Goal: Find specific page/section: Find specific page/section

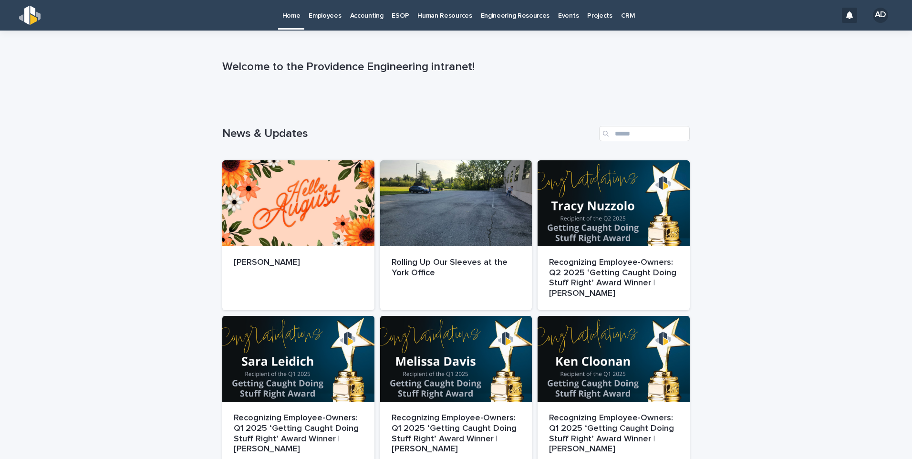
click at [332, 16] on p "Employees" at bounding box center [325, 10] width 32 height 20
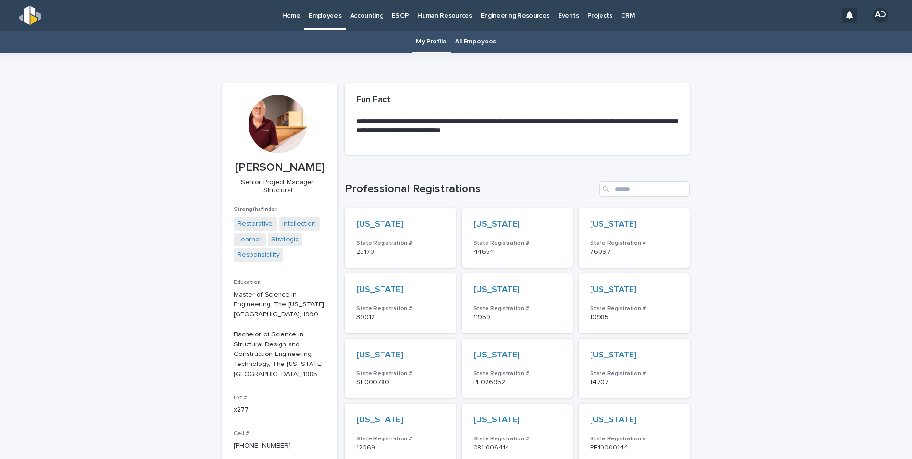
click at [464, 37] on link "All Employees" at bounding box center [475, 42] width 41 height 22
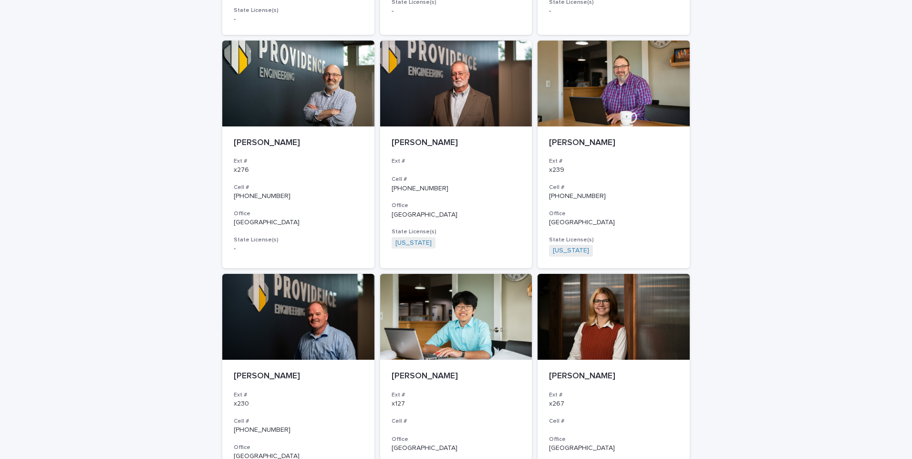
scroll to position [1620, 0]
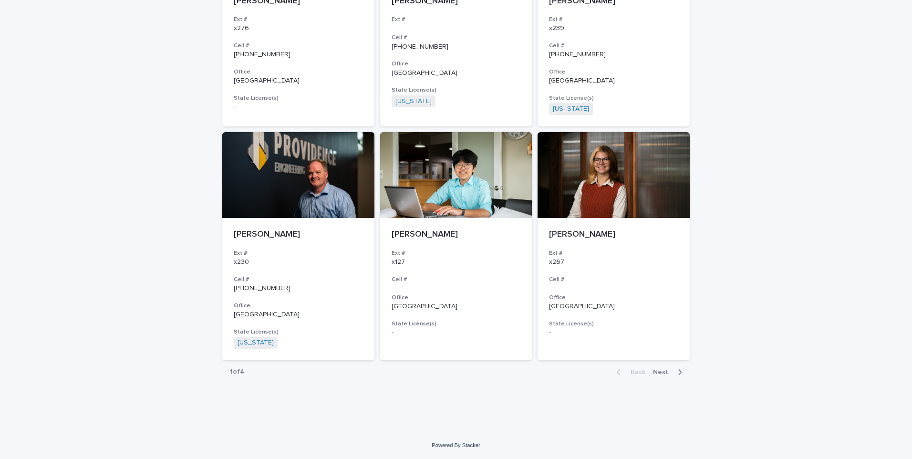
click at [659, 374] on span "Next" at bounding box center [663, 372] width 21 height 7
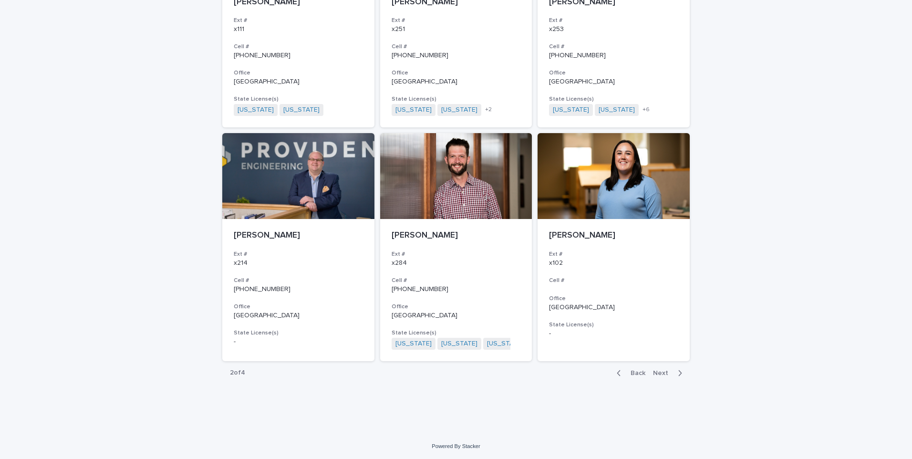
scroll to position [1613, 0]
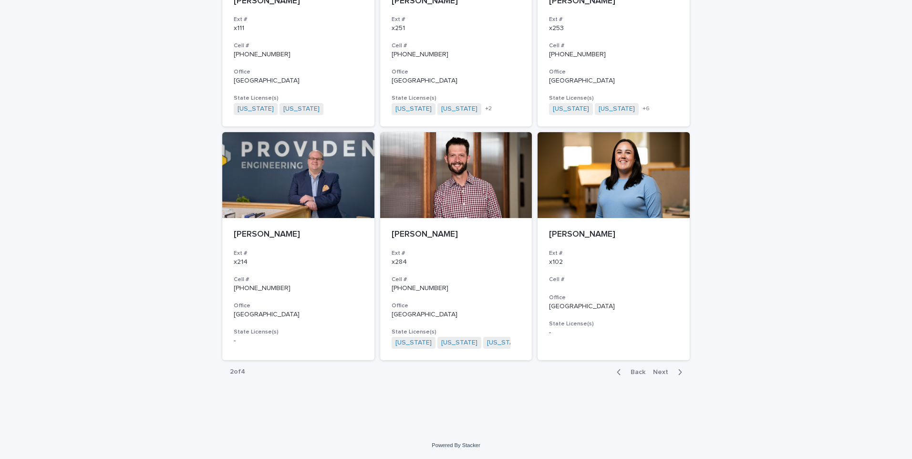
click at [655, 370] on span "Next" at bounding box center [663, 372] width 21 height 7
